Goal: Navigation & Orientation: Find specific page/section

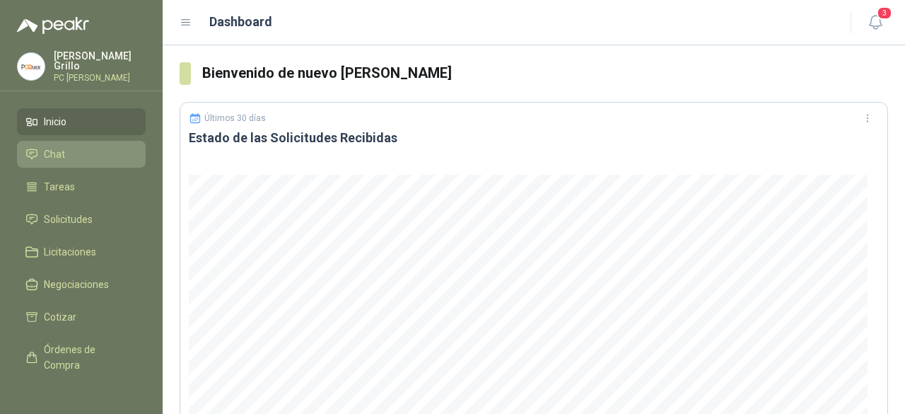
click at [76, 156] on li "Chat" at bounding box center [81, 154] width 112 height 16
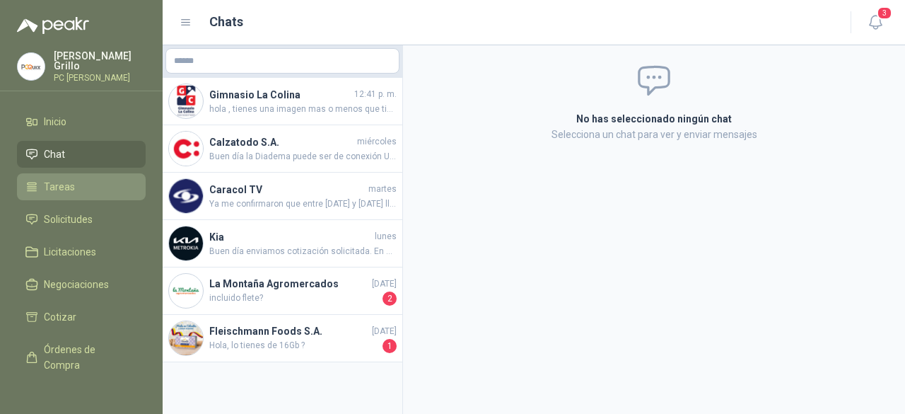
click at [70, 179] on span "Tareas" at bounding box center [59, 187] width 31 height 16
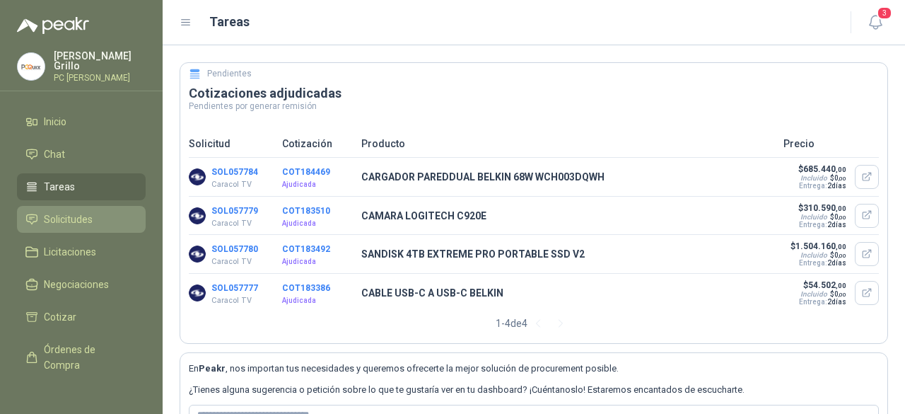
click at [68, 206] on link "Solicitudes" at bounding box center [81, 219] width 129 height 27
